Goal: Transaction & Acquisition: Purchase product/service

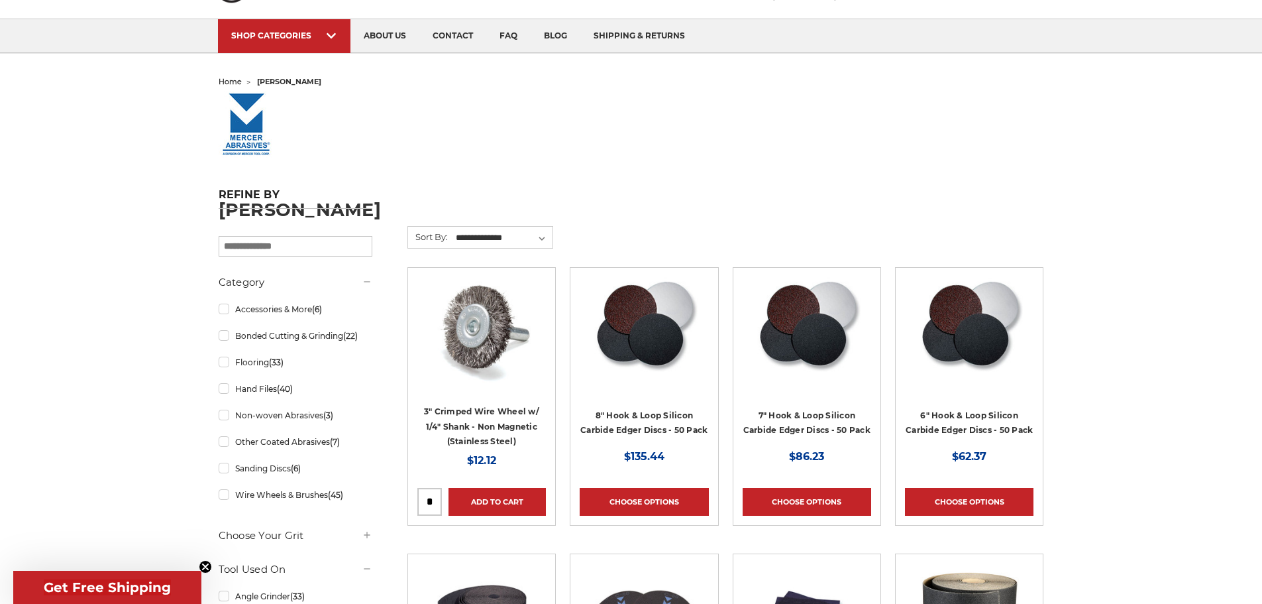
scroll to position [530, 0]
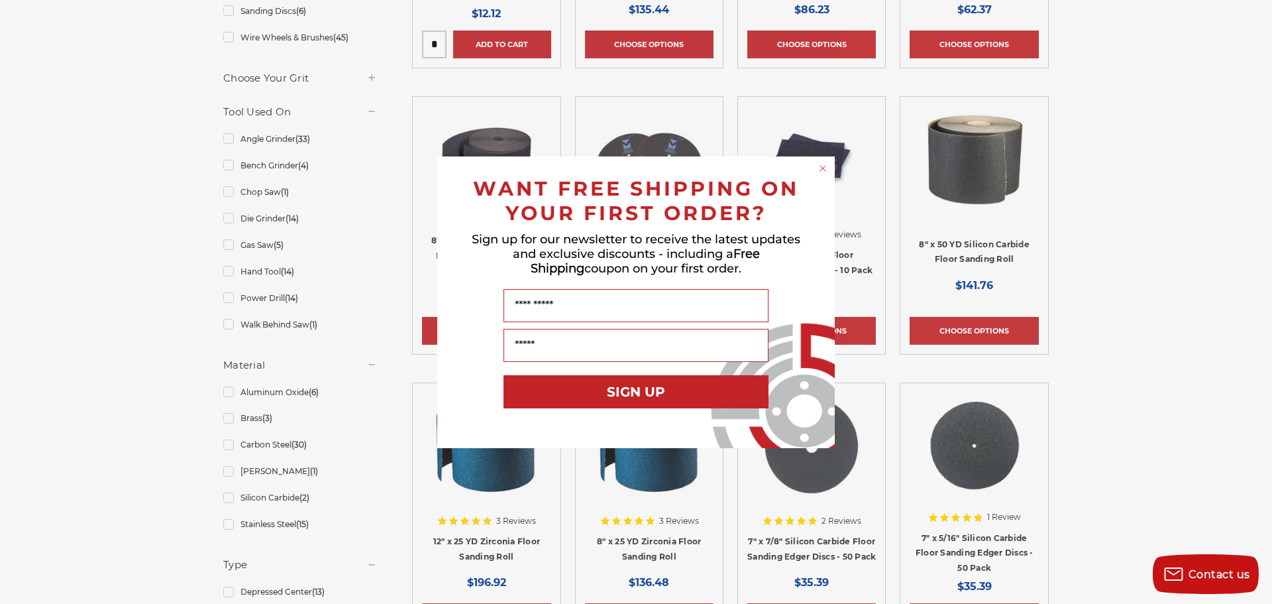
click at [819, 167] on circle "Close dialog" at bounding box center [823, 168] width 13 height 13
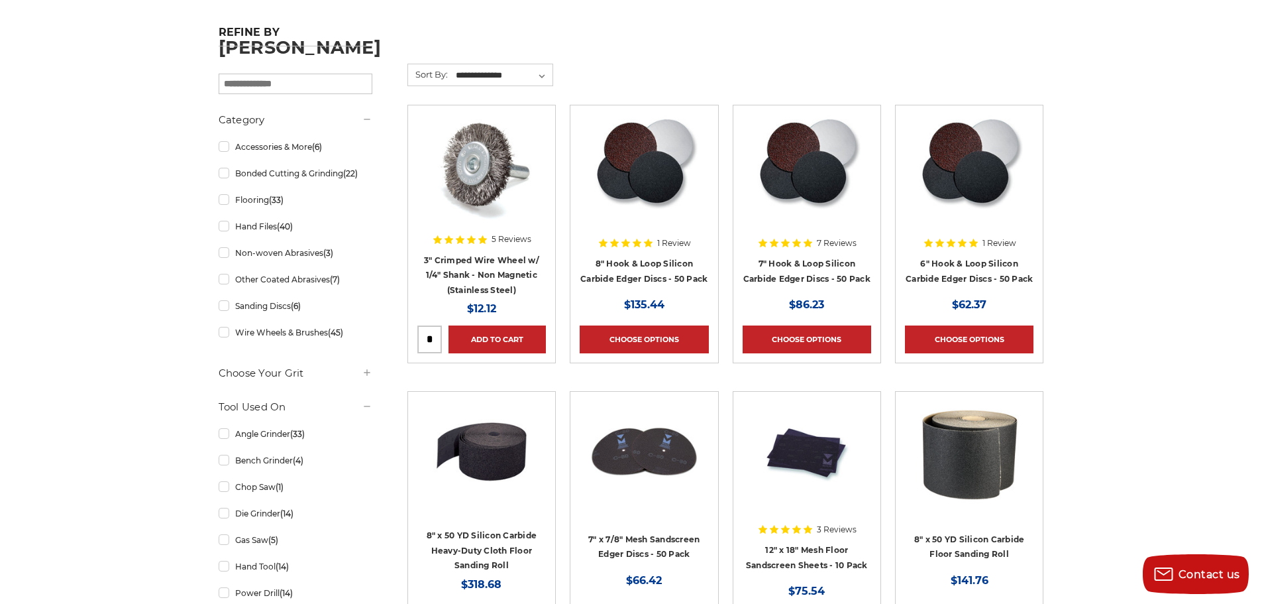
scroll to position [199, 0]
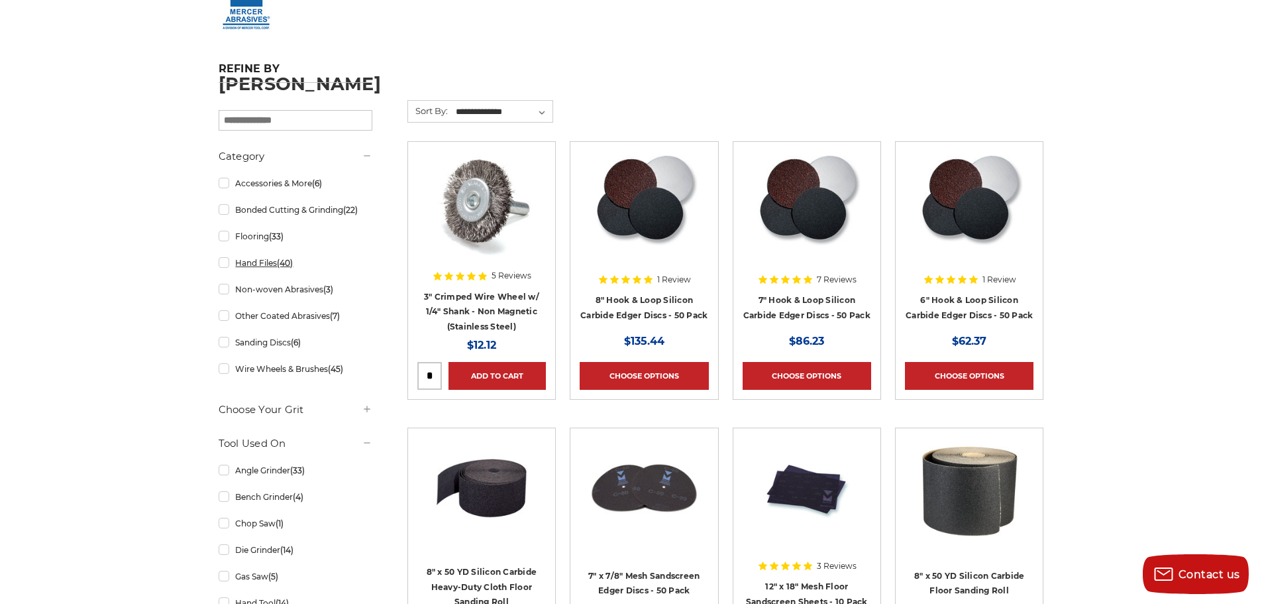
click at [270, 259] on link "Hand Files (40)" at bounding box center [296, 262] width 154 height 23
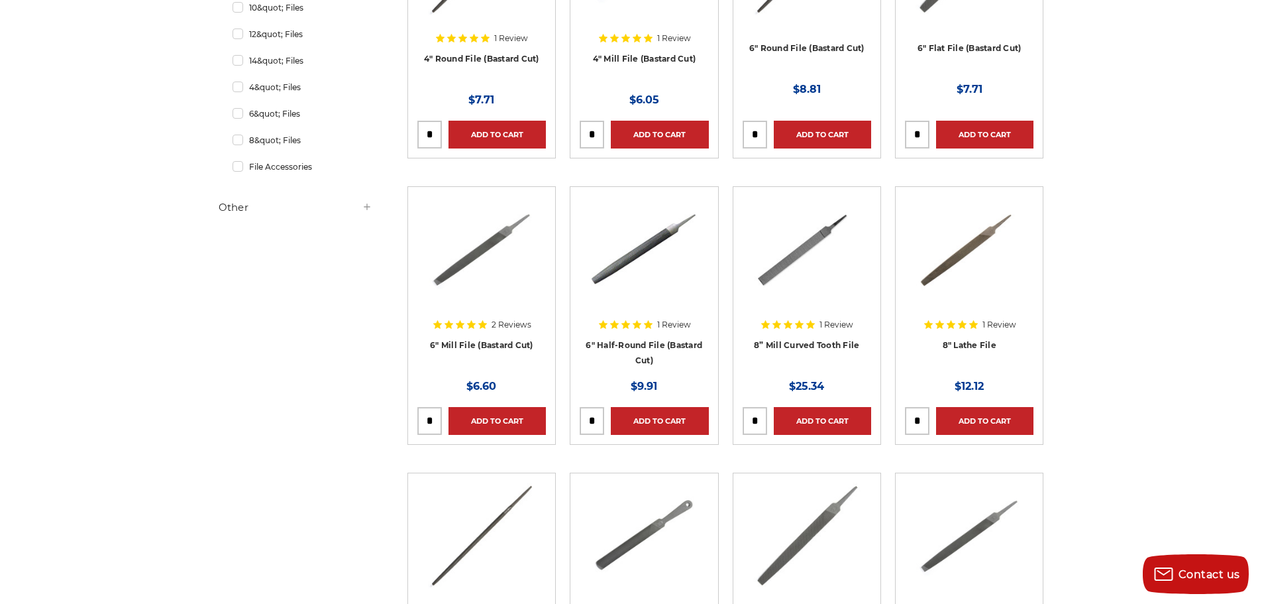
scroll to position [464, 0]
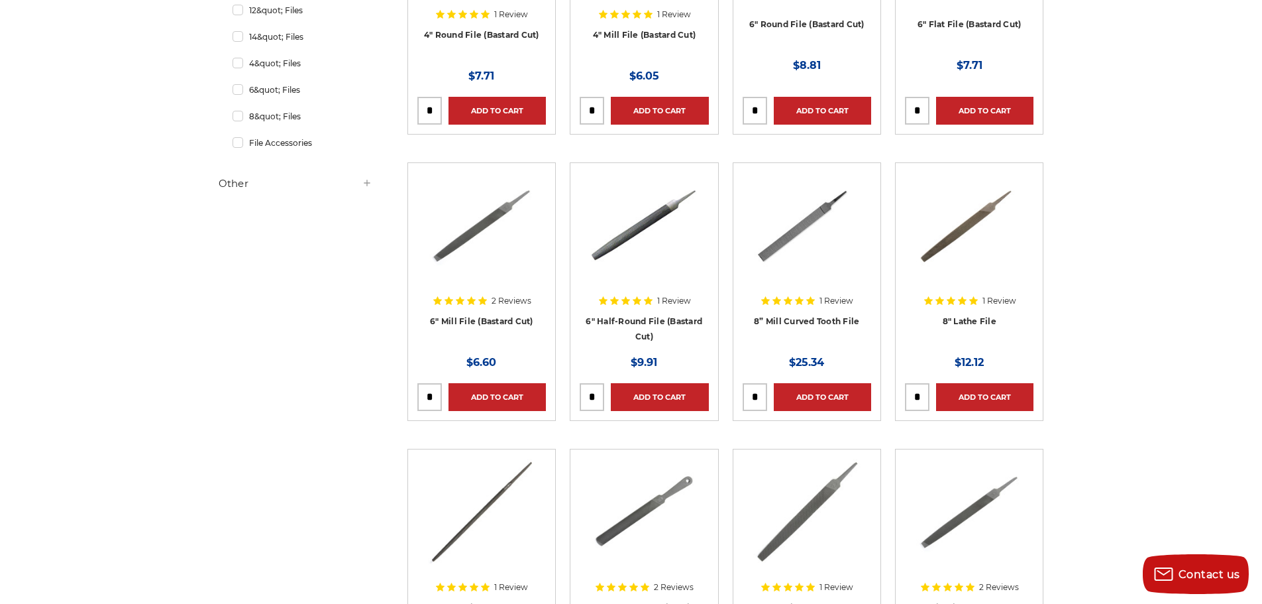
click at [639, 237] on img at bounding box center [644, 225] width 106 height 106
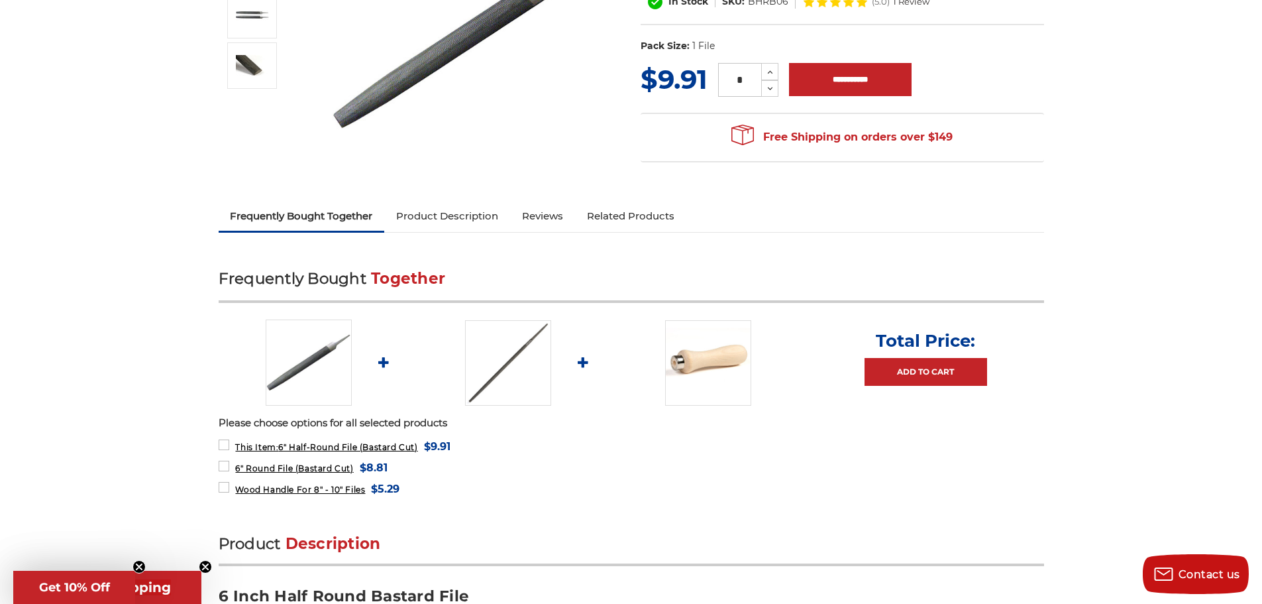
click at [450, 217] on link "Product Description" at bounding box center [447, 215] width 126 height 29
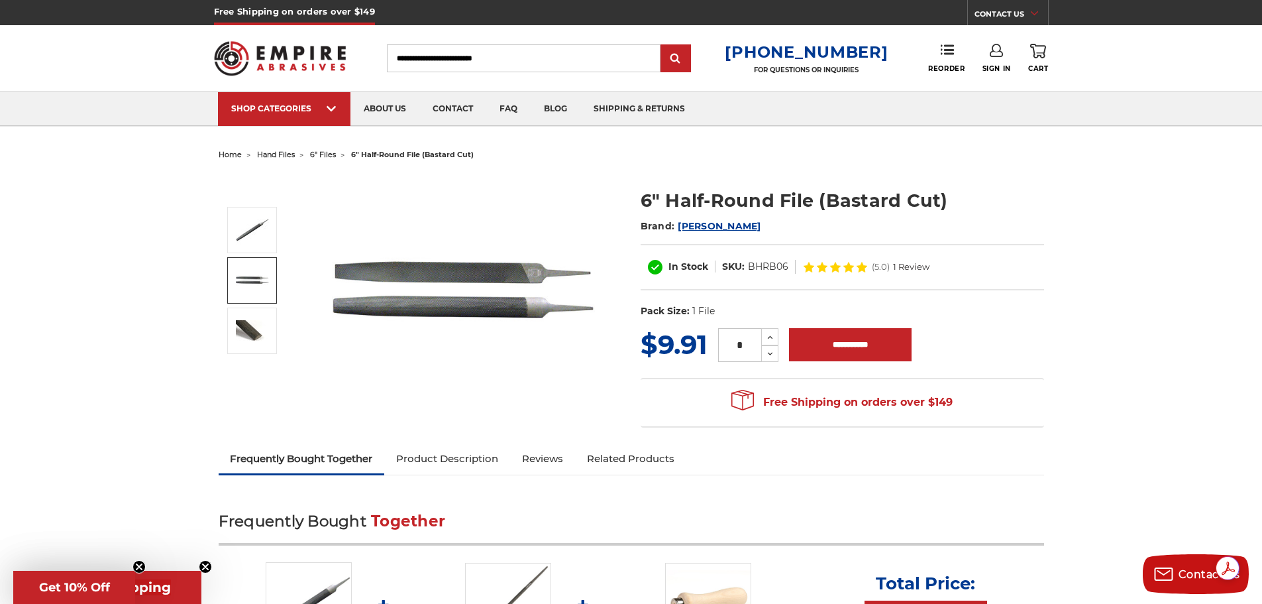
click at [463, 462] on link "Product Description" at bounding box center [447, 458] width 126 height 29
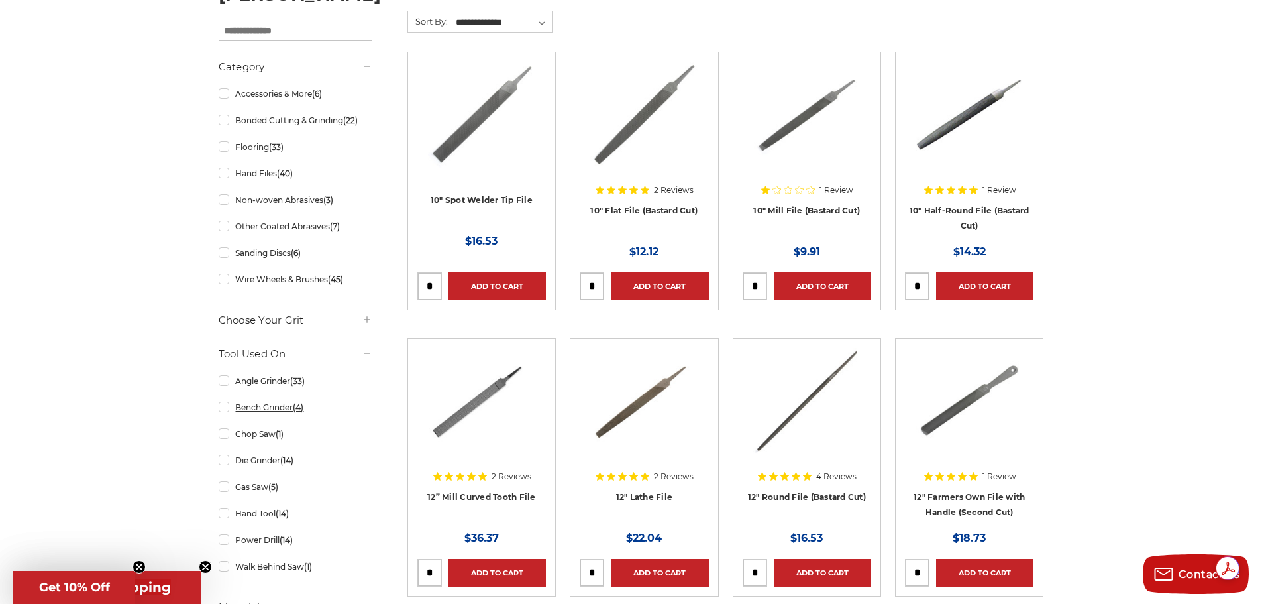
scroll to position [199, 0]
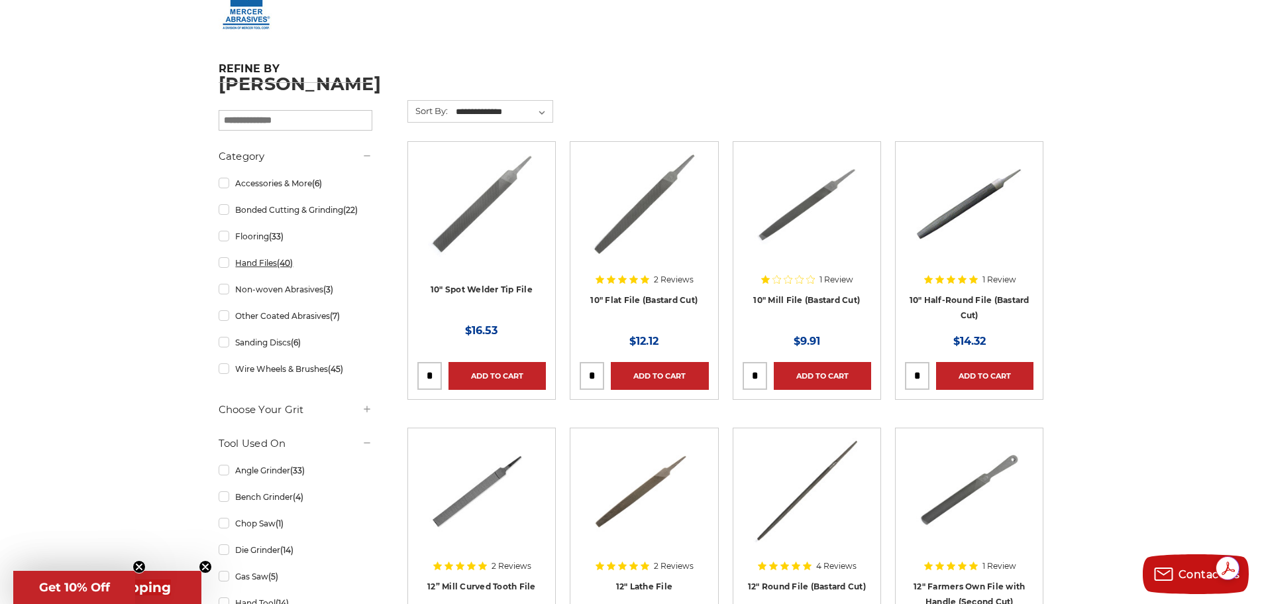
click at [277, 265] on link "Hand Files (40)" at bounding box center [296, 262] width 154 height 23
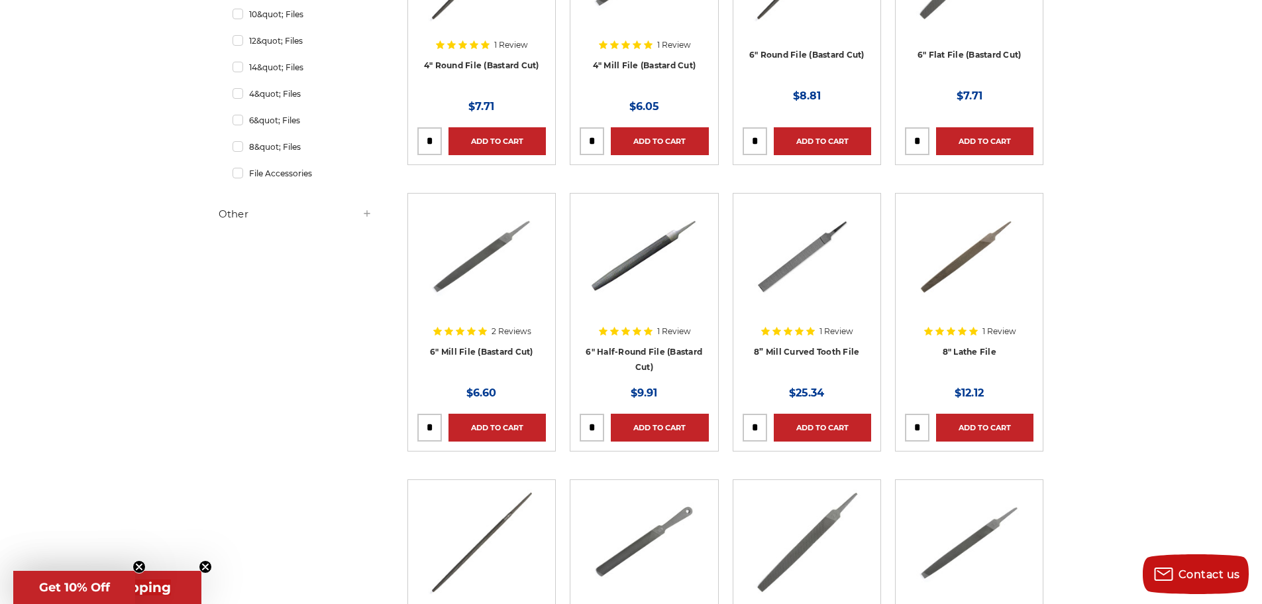
scroll to position [464, 0]
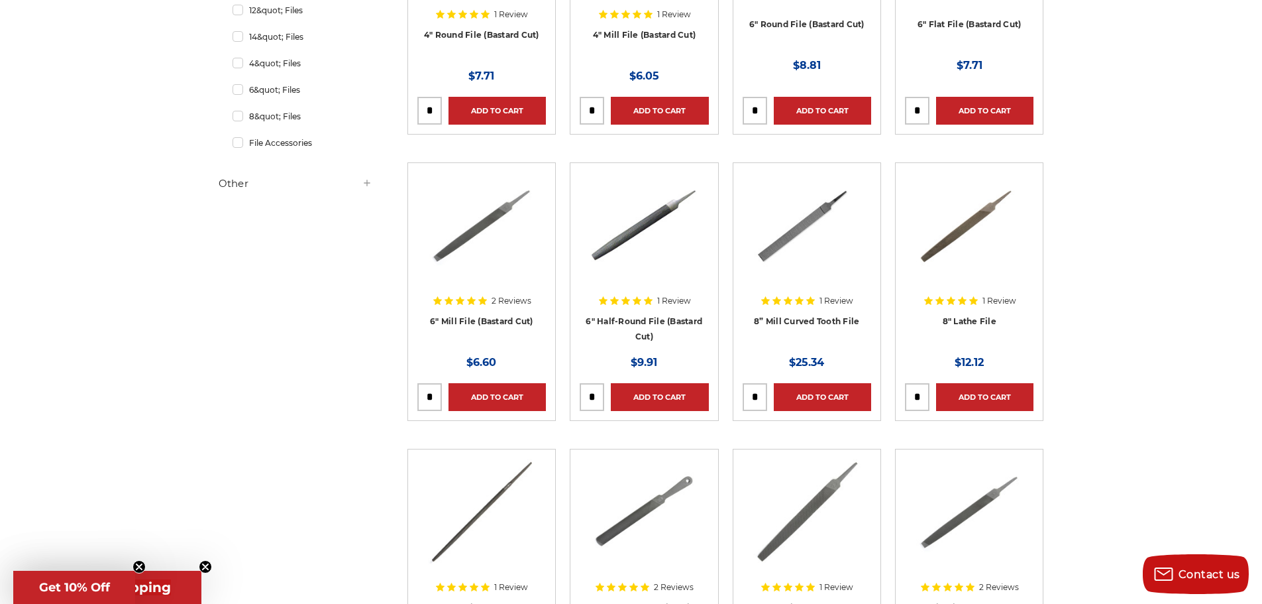
click at [636, 254] on img at bounding box center [644, 225] width 106 height 106
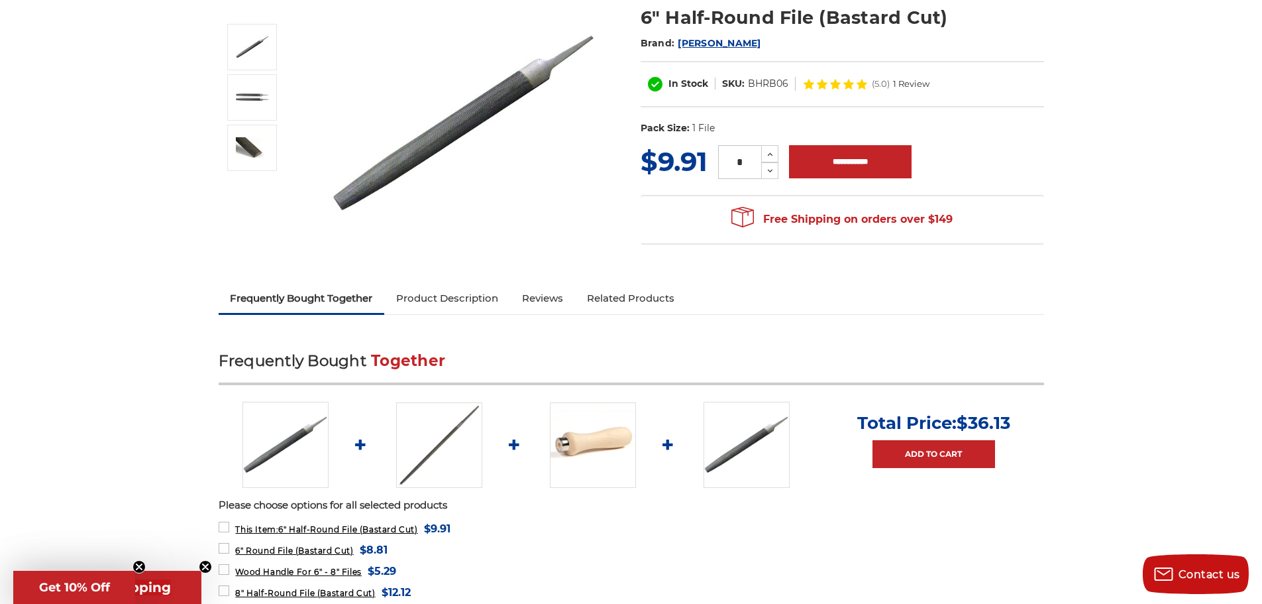
scroll to position [199, 0]
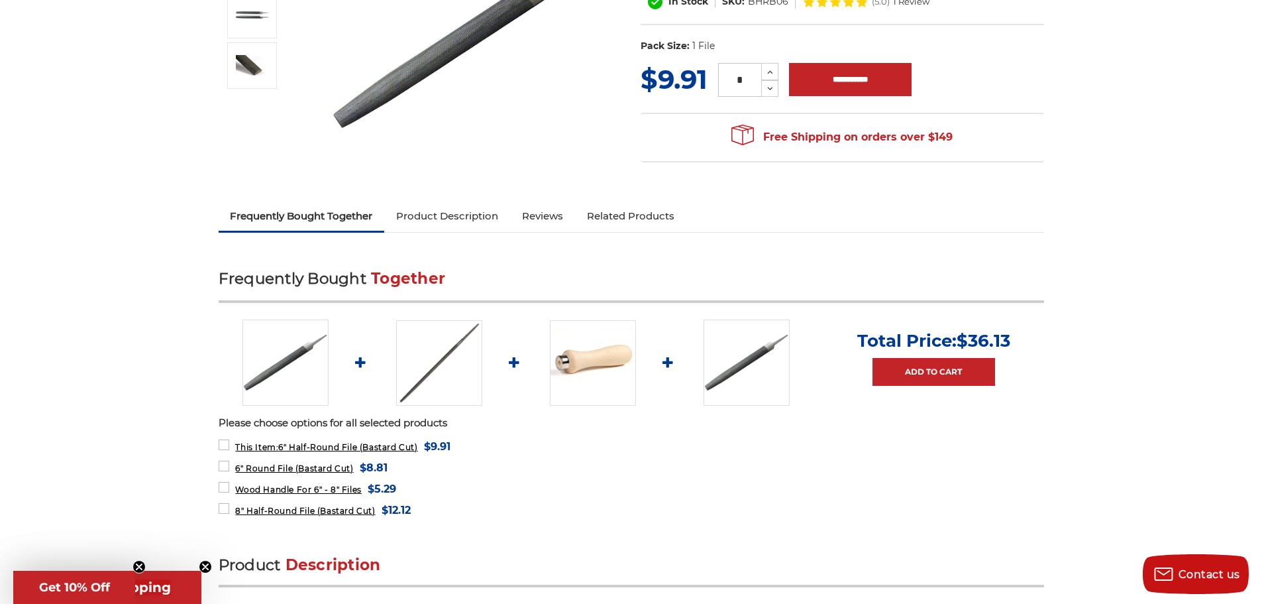
click at [433, 213] on link "Product Description" at bounding box center [447, 215] width 126 height 29
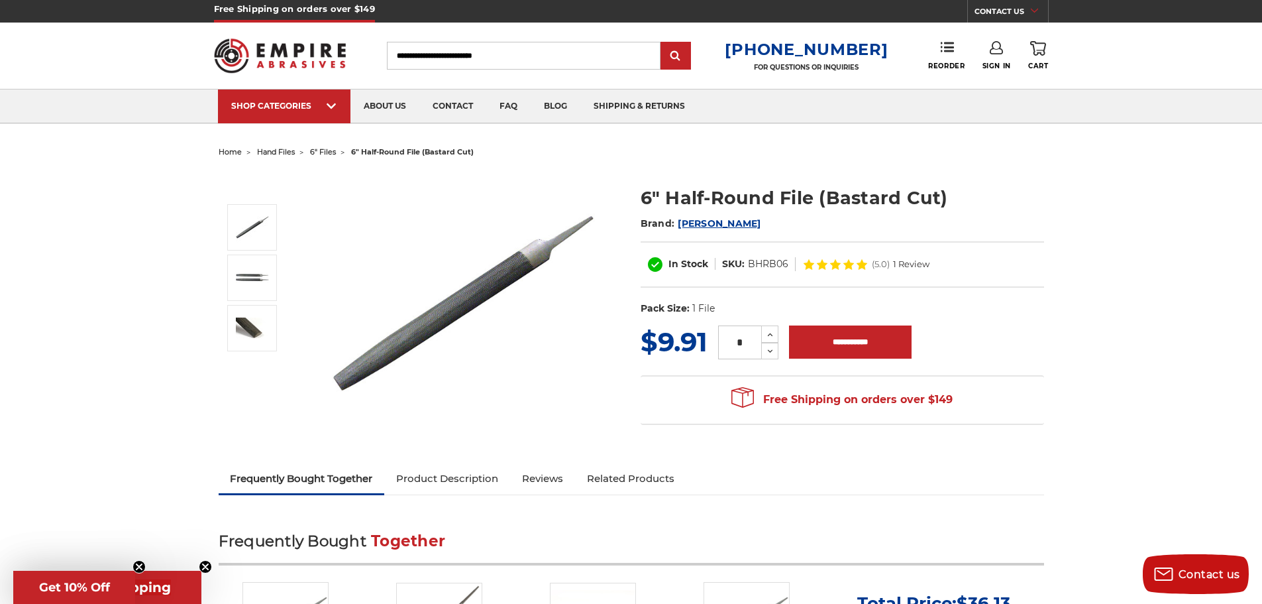
scroll to position [0, 0]
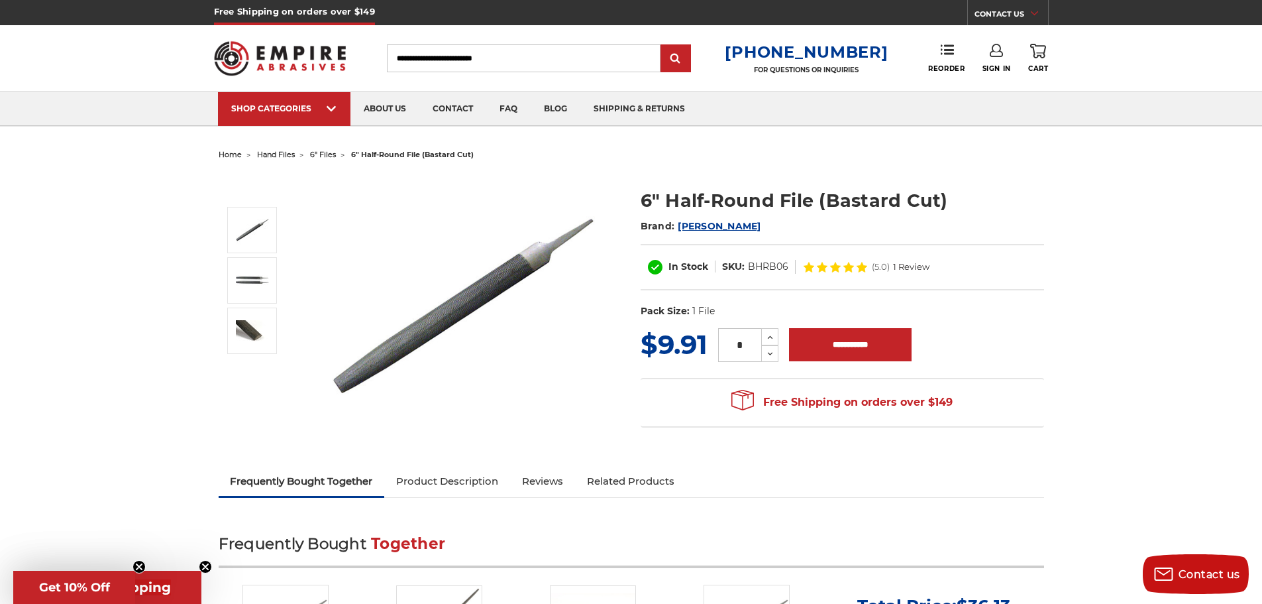
click at [790, 266] on dl "SKU: BHRB06" at bounding box center [756, 267] width 80 height 14
drag, startPoint x: 790, startPoint y: 266, endPoint x: 760, endPoint y: 262, distance: 30.1
click at [760, 262] on dl "SKU: BHRB06" at bounding box center [756, 267] width 80 height 14
copy div "BHRB06"
click at [488, 62] on input "Search" at bounding box center [524, 58] width 274 height 28
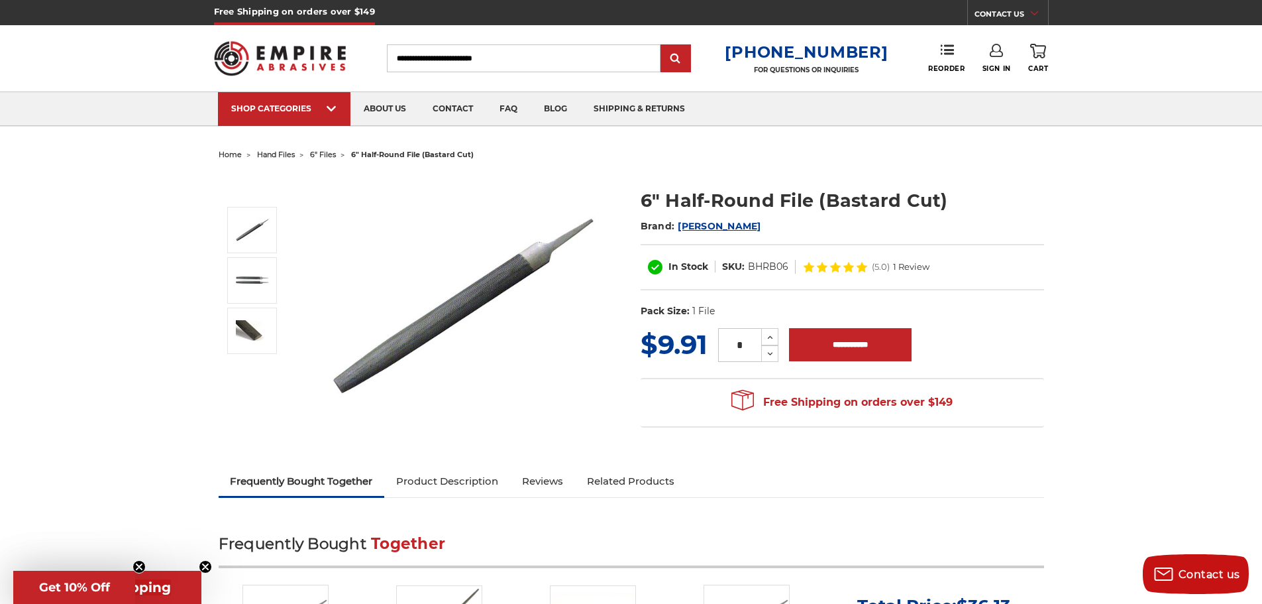
paste input "******"
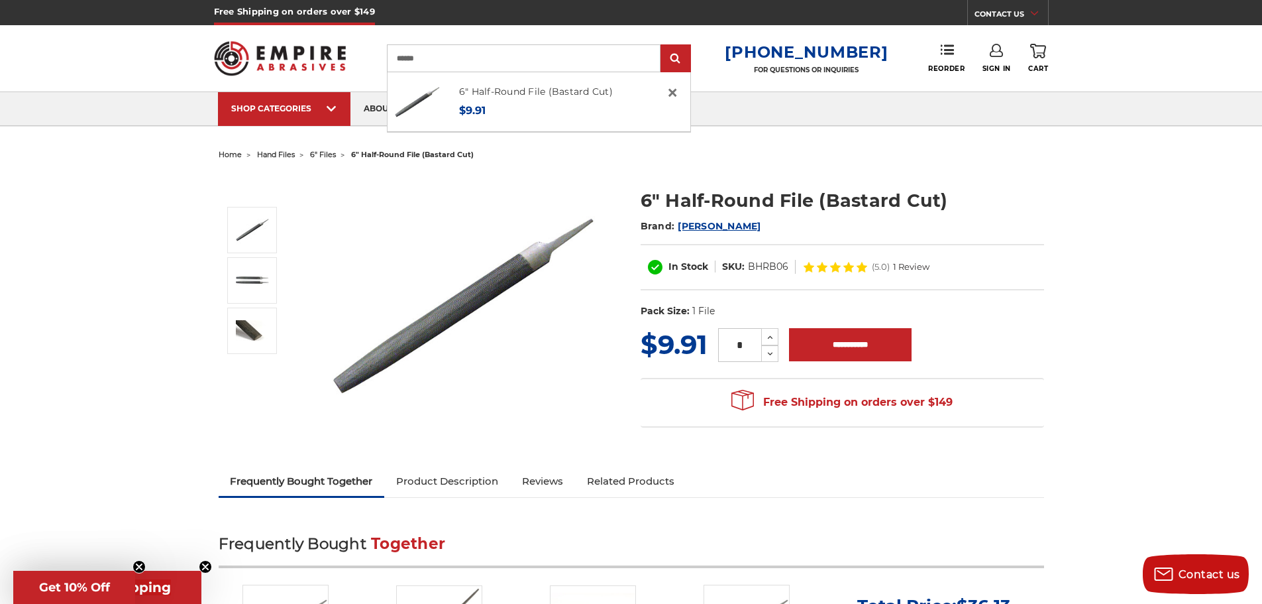
type input "******"
click at [663, 46] on input "submit" at bounding box center [676, 59] width 27 height 27
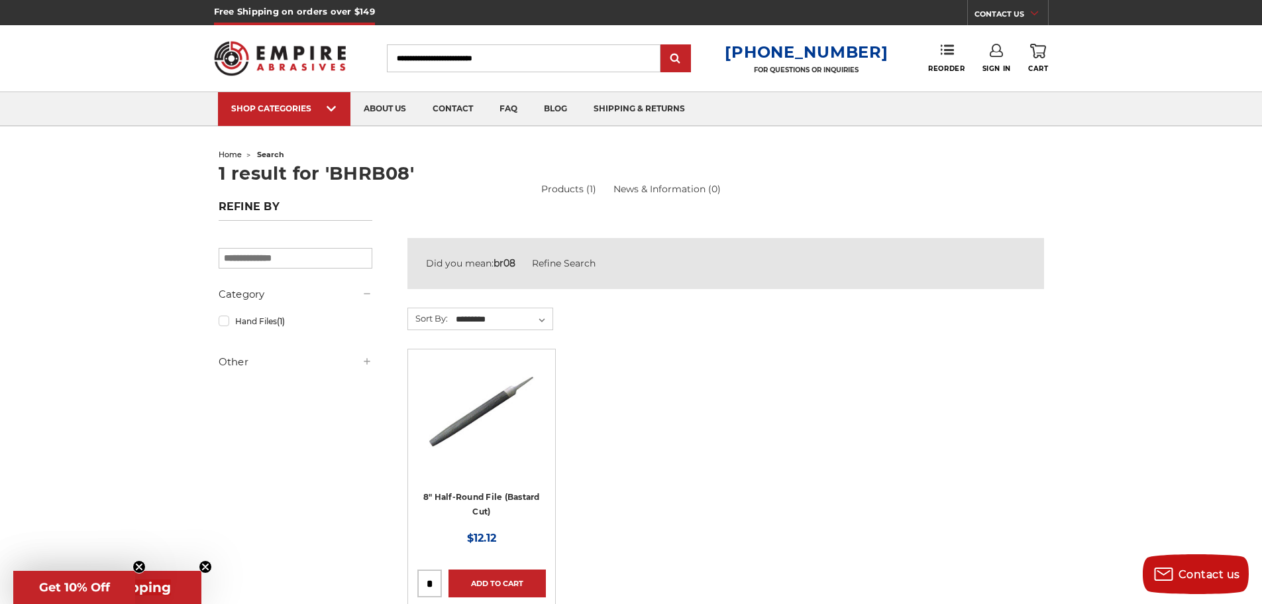
click at [512, 429] on img at bounding box center [482, 412] width 106 height 106
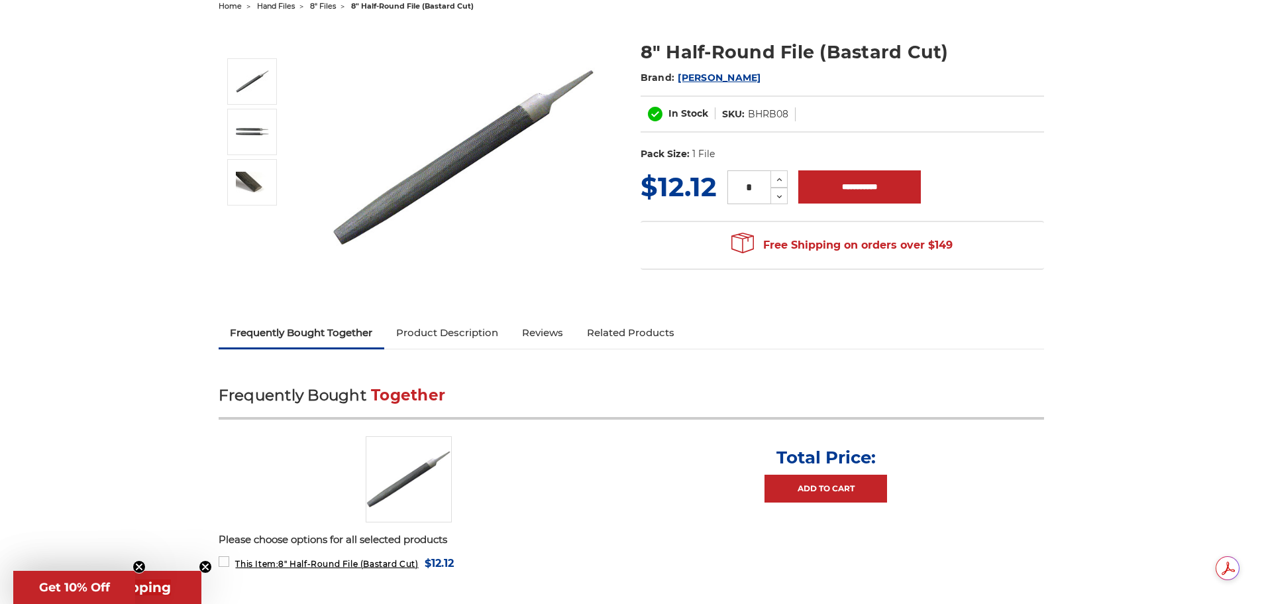
scroll to position [398, 0]
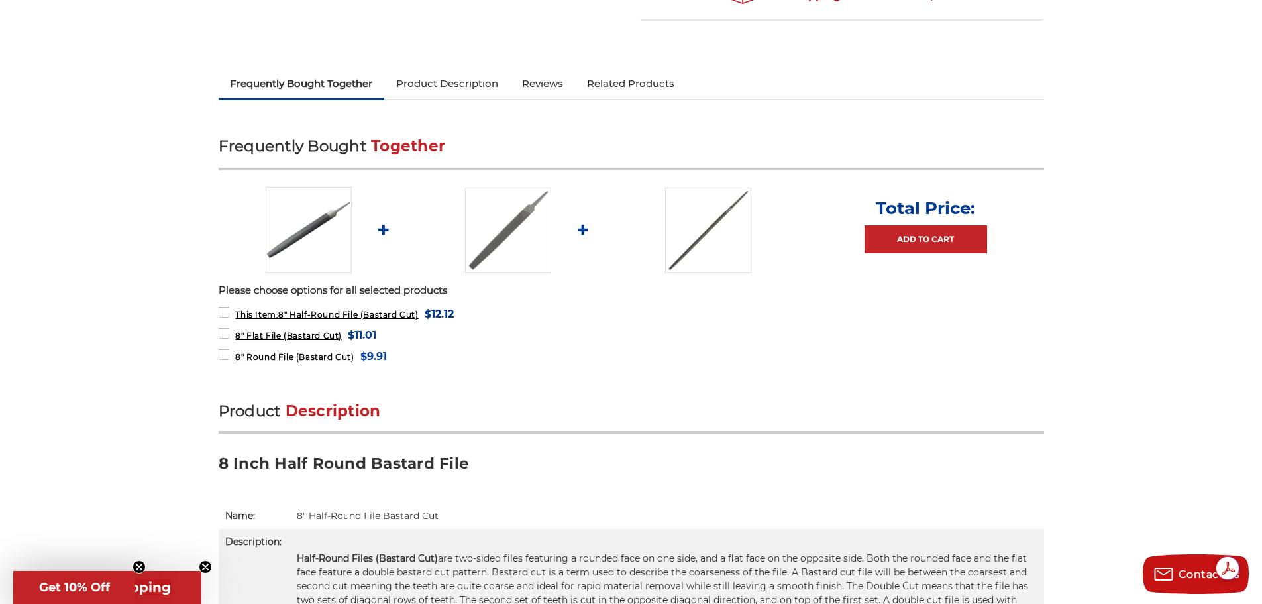
click at [443, 84] on link "Product Description" at bounding box center [447, 83] width 126 height 29
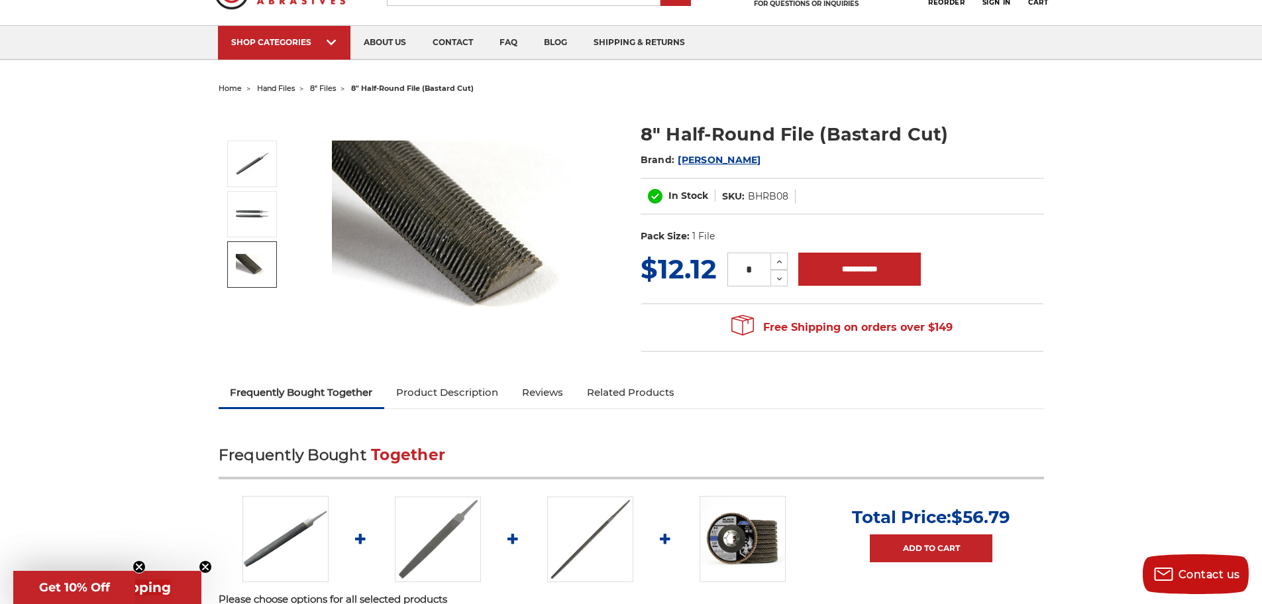
scroll to position [0, 0]
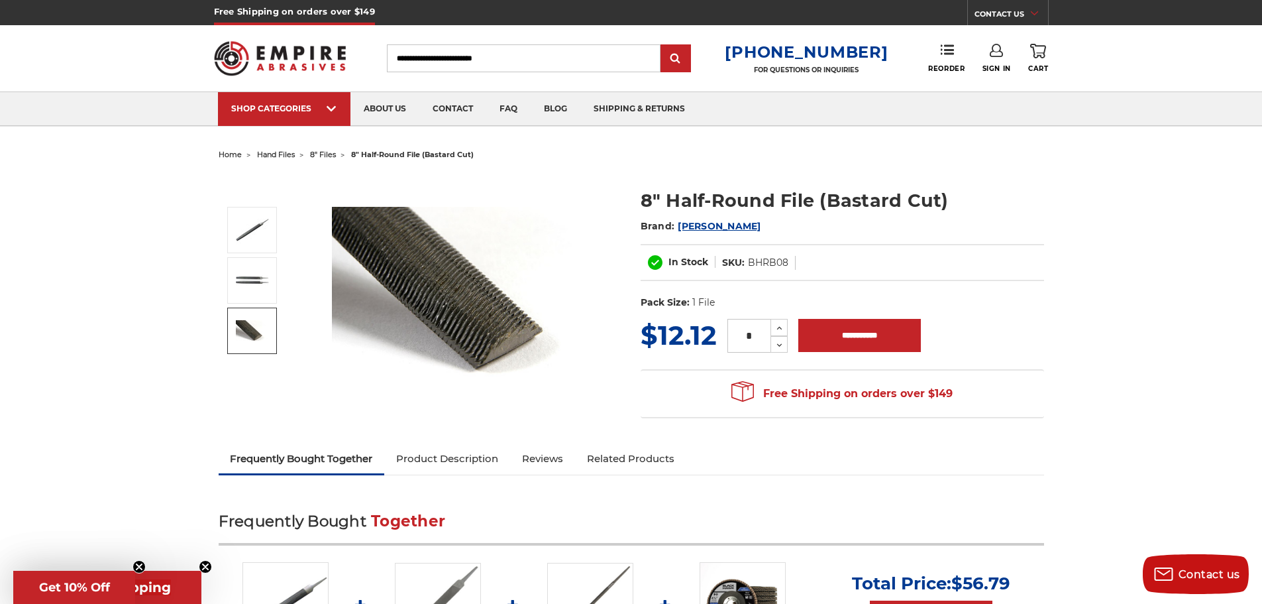
click at [475, 56] on input "Search" at bounding box center [524, 58] width 274 height 28
paste input "******"
type input "******"
click at [663, 46] on input "submit" at bounding box center [676, 59] width 27 height 27
